Goal: Submit feedback/report problem

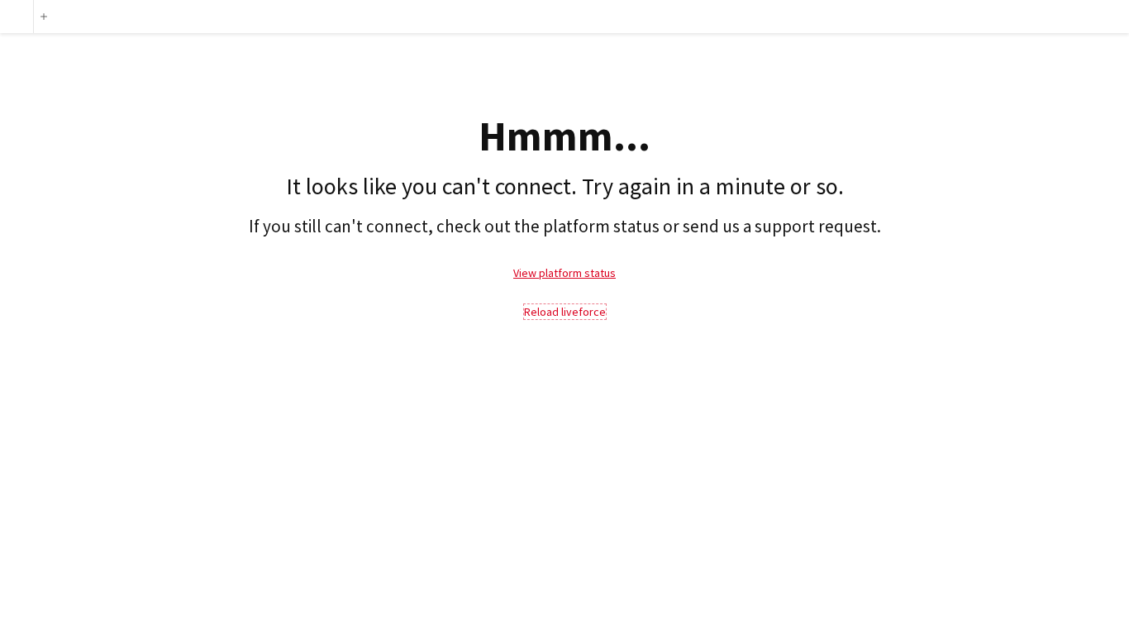
click at [570, 312] on link "Reload liveforce" at bounding box center [565, 311] width 82 height 15
click at [560, 279] on link "View platform status" at bounding box center [564, 272] width 103 height 15
